Goal: Task Accomplishment & Management: Manage account settings

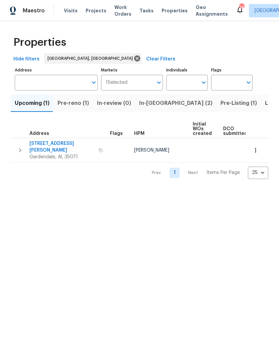
click at [67, 13] on span "Visits" at bounding box center [71, 10] width 14 height 7
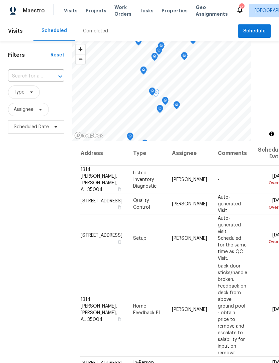
click at [0, 0] on icon at bounding box center [0, 0] width 0 height 0
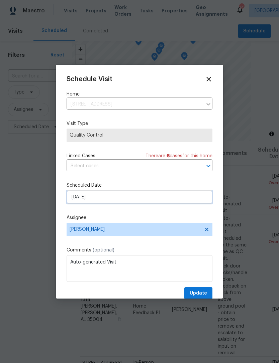
click at [121, 196] on input "[DATE]" at bounding box center [140, 197] width 146 height 13
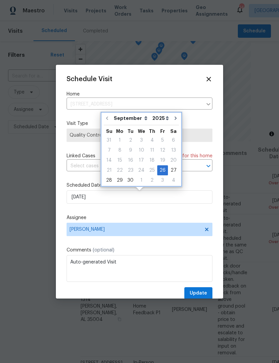
click at [175, 119] on icon "Go to next month" at bounding box center [176, 118] width 2 height 3
type input "[DATE]"
select select "9"
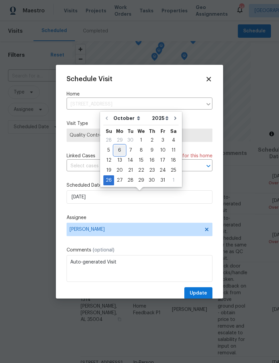
click at [122, 149] on div "6" at bounding box center [119, 150] width 11 height 9
type input "[DATE]"
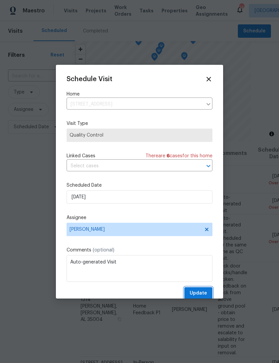
click at [205, 292] on span "Update" at bounding box center [198, 294] width 17 height 8
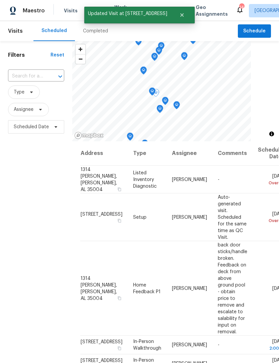
click at [0, 0] on icon at bounding box center [0, 0] width 0 height 0
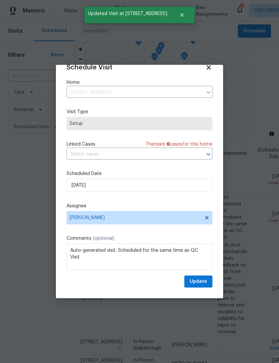
scroll to position [13, 0]
click at [141, 188] on input "[DATE]" at bounding box center [140, 185] width 146 height 13
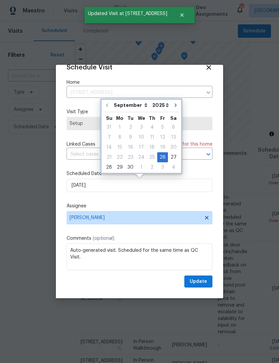
click at [174, 106] on icon "Go to next month" at bounding box center [175, 105] width 5 height 5
type input "[DATE]"
select select "9"
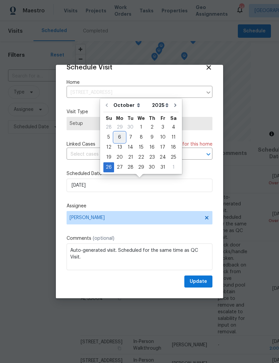
click at [120, 135] on div "6" at bounding box center [119, 137] width 11 height 9
type input "[DATE]"
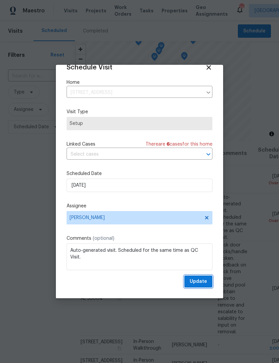
click at [207, 281] on button "Update" at bounding box center [198, 282] width 28 height 12
